Goal: Information Seeking & Learning: Compare options

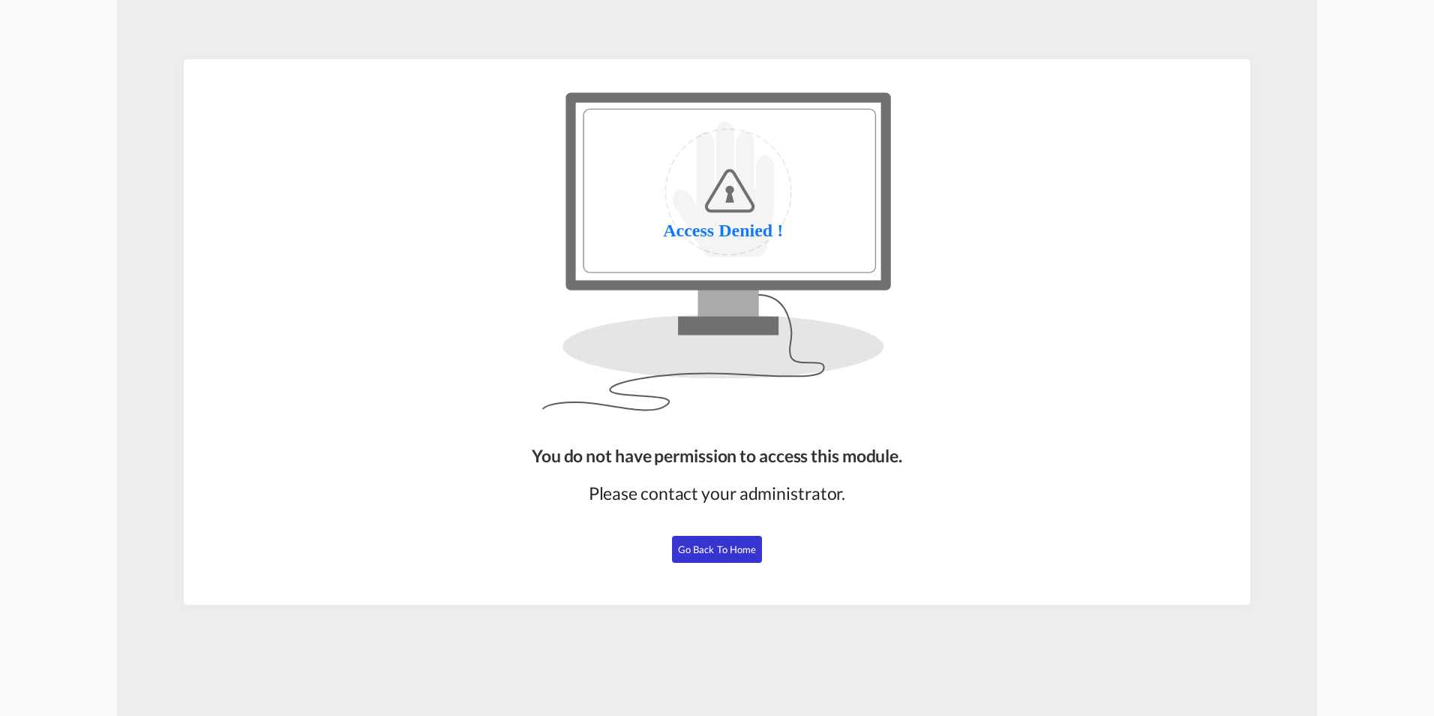
click at [702, 542] on button "Go Back to Home" at bounding box center [717, 549] width 90 height 27
